Goal: Task Accomplishment & Management: Use online tool/utility

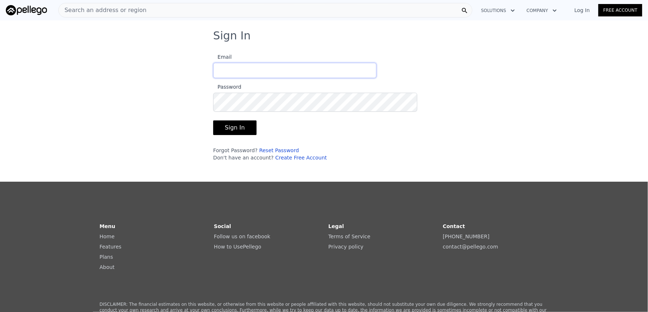
type input "[EMAIL_ADDRESS][DOMAIN_NAME]"
click at [213, 135] on button "Sign In" at bounding box center [234, 127] width 43 height 15
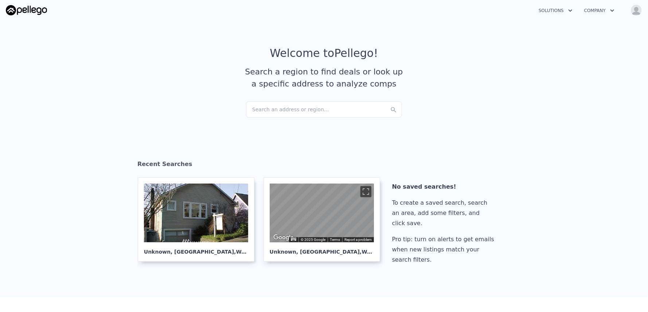
click at [638, 15] on img "button" at bounding box center [637, 10] width 12 height 12
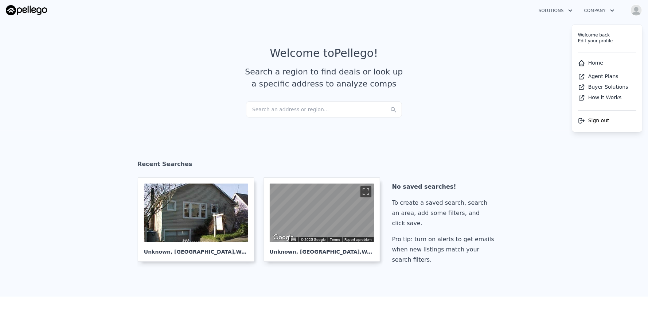
click at [543, 15] on button "Solutions" at bounding box center [556, 10] width 46 height 13
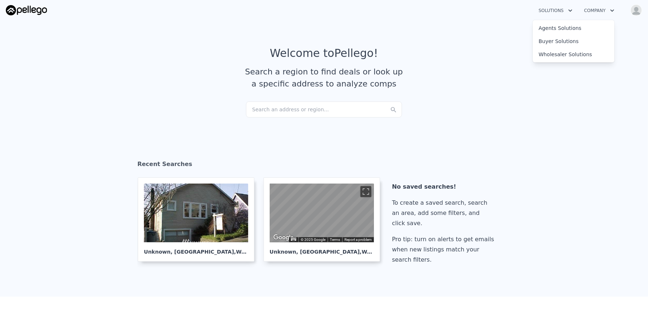
click at [581, 12] on button "Company" at bounding box center [600, 10] width 42 height 13
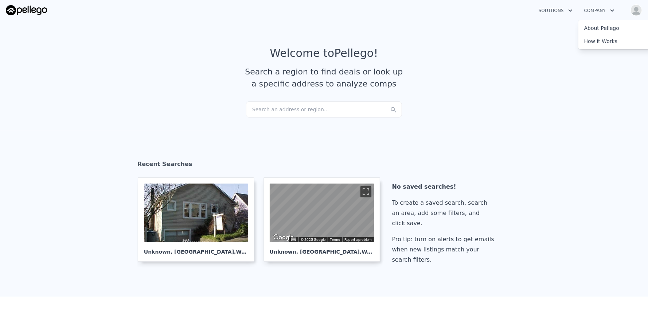
click at [533, 15] on button "Solutions" at bounding box center [556, 10] width 46 height 13
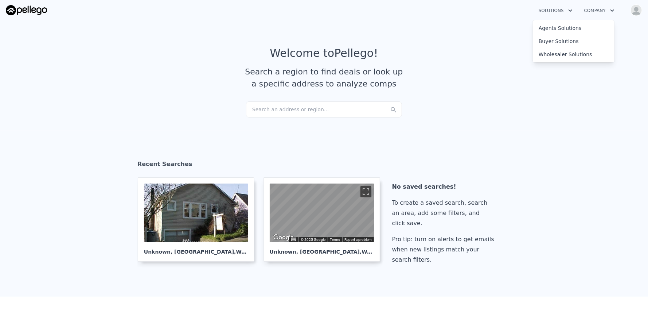
click at [638, 11] on img "button" at bounding box center [637, 10] width 12 height 12
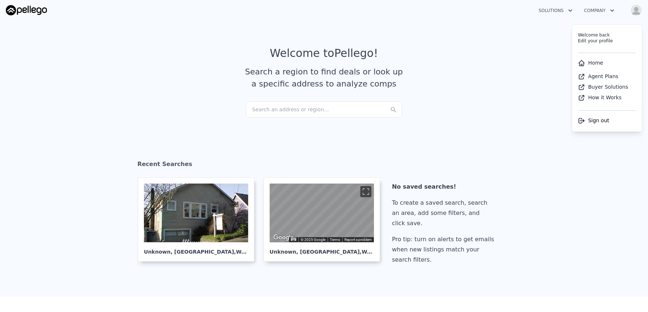
click at [584, 66] on link "Home" at bounding box center [590, 63] width 25 height 6
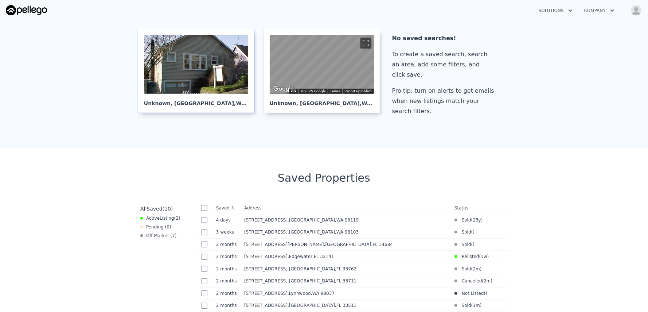
scroll to position [136, 0]
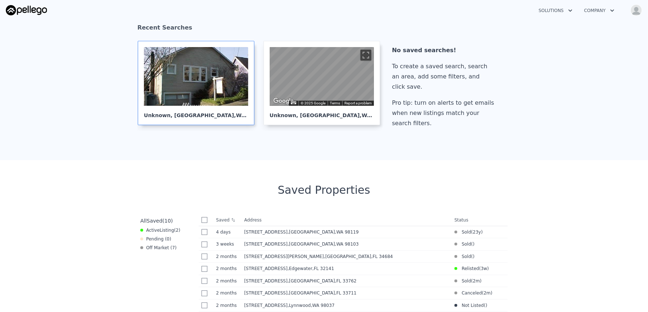
click at [144, 106] on div at bounding box center [196, 76] width 104 height 59
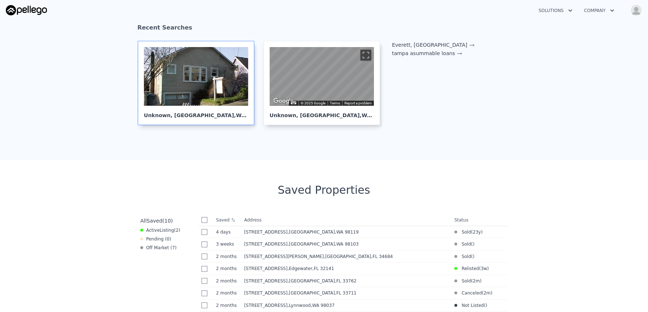
click at [180, 106] on div at bounding box center [196, 76] width 104 height 59
